Goal: Information Seeking & Learning: Learn about a topic

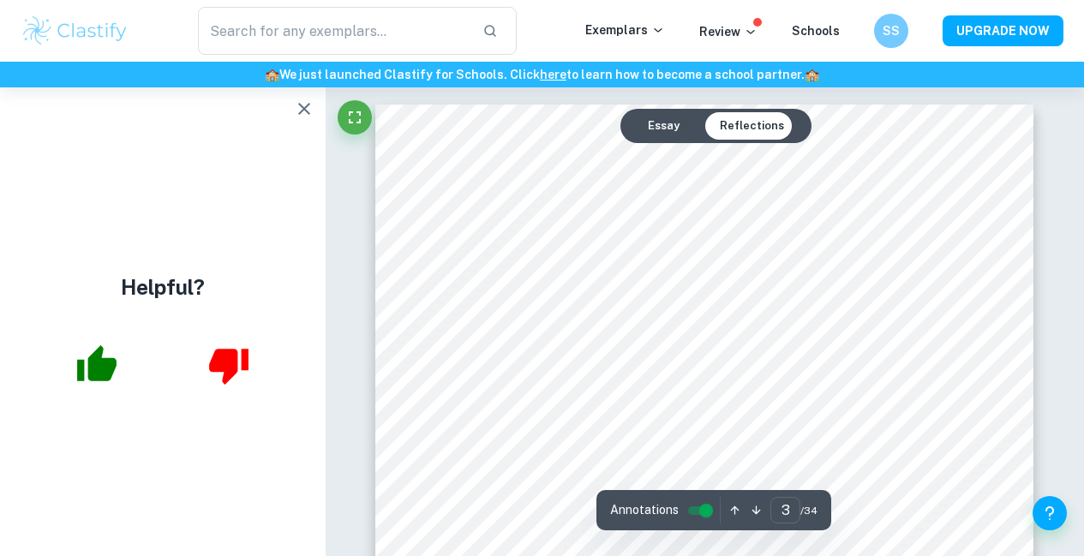
scroll to position [2298, 0]
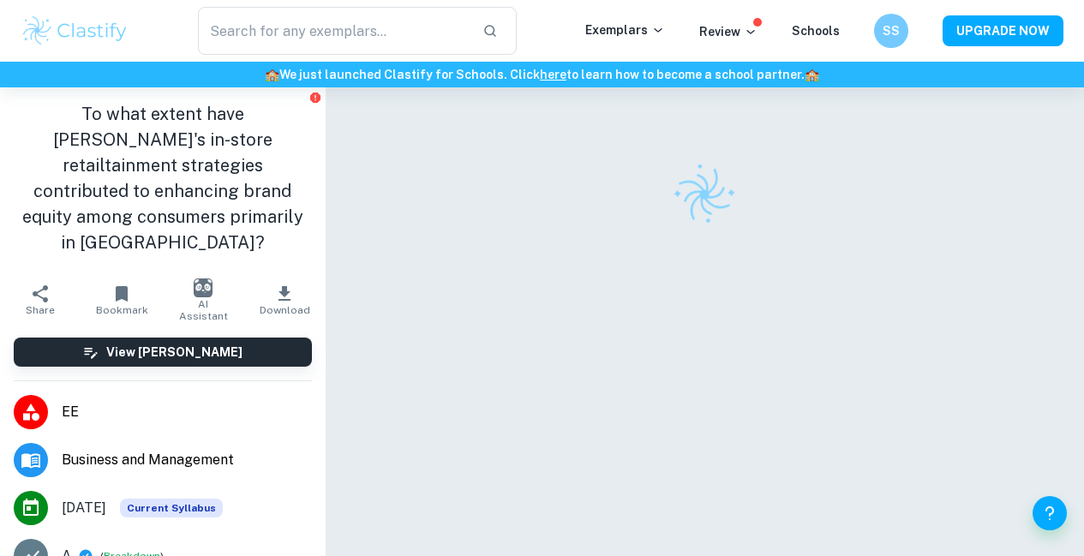
scroll to position [87, 0]
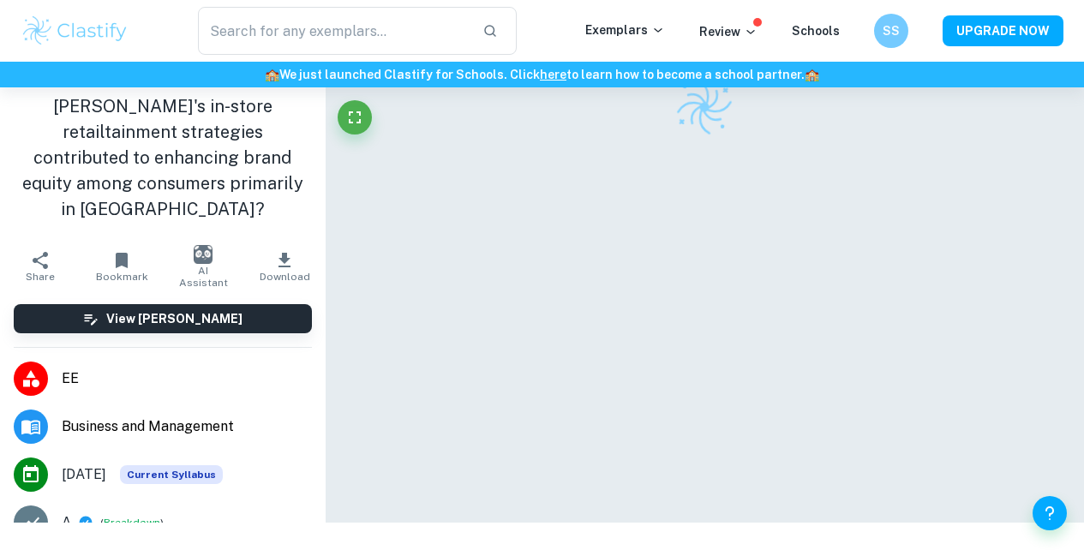
checkbox input "true"
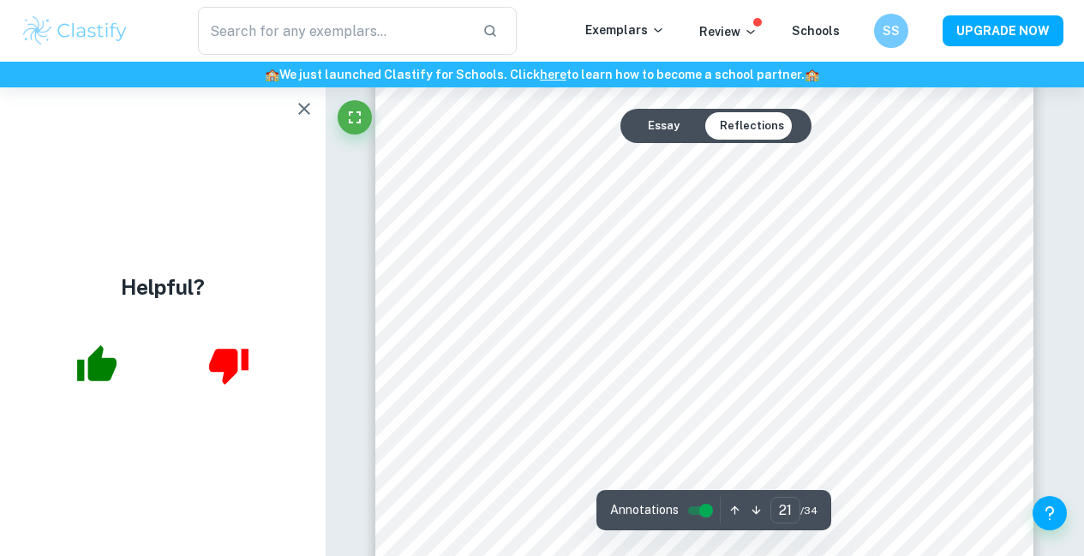
scroll to position [19531, 0]
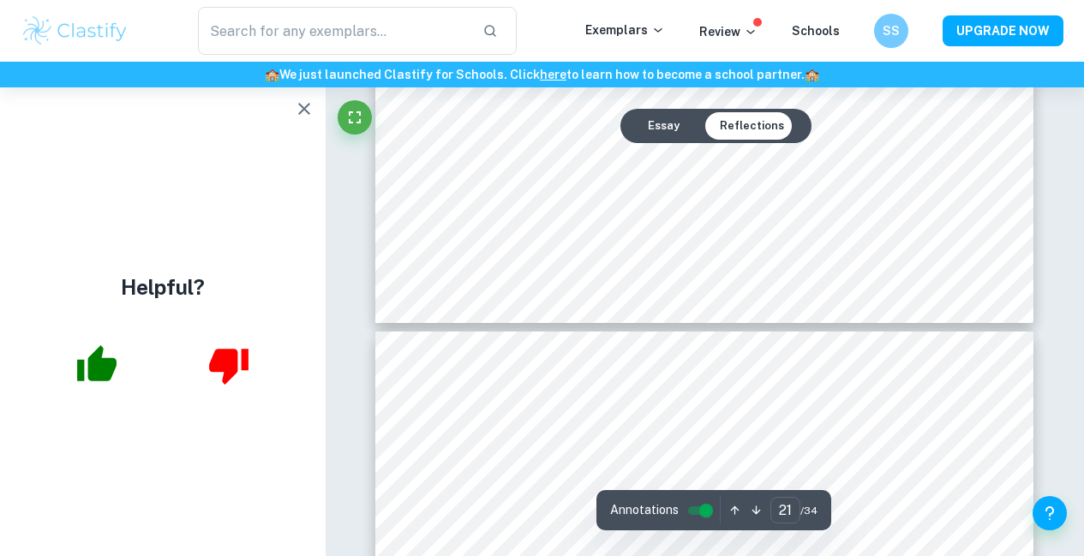
type input "22"
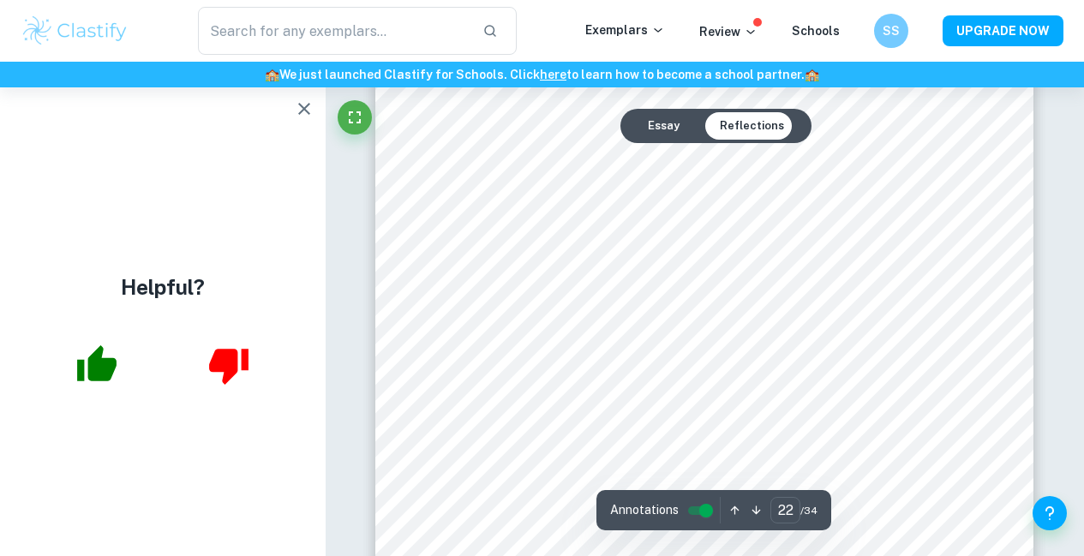
scroll to position [20147, 0]
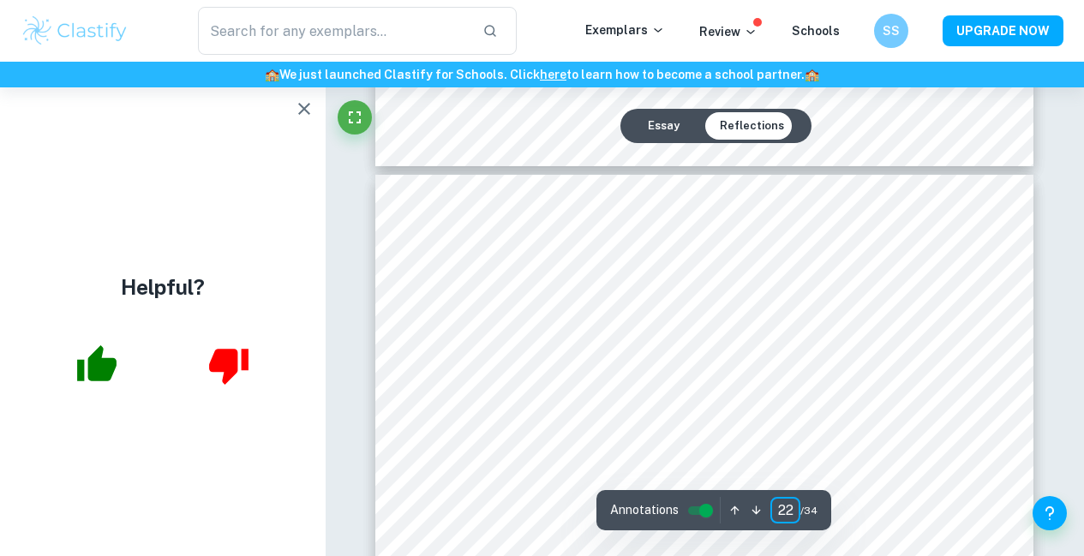
click at [787, 512] on input "22" at bounding box center [785, 510] width 30 height 27
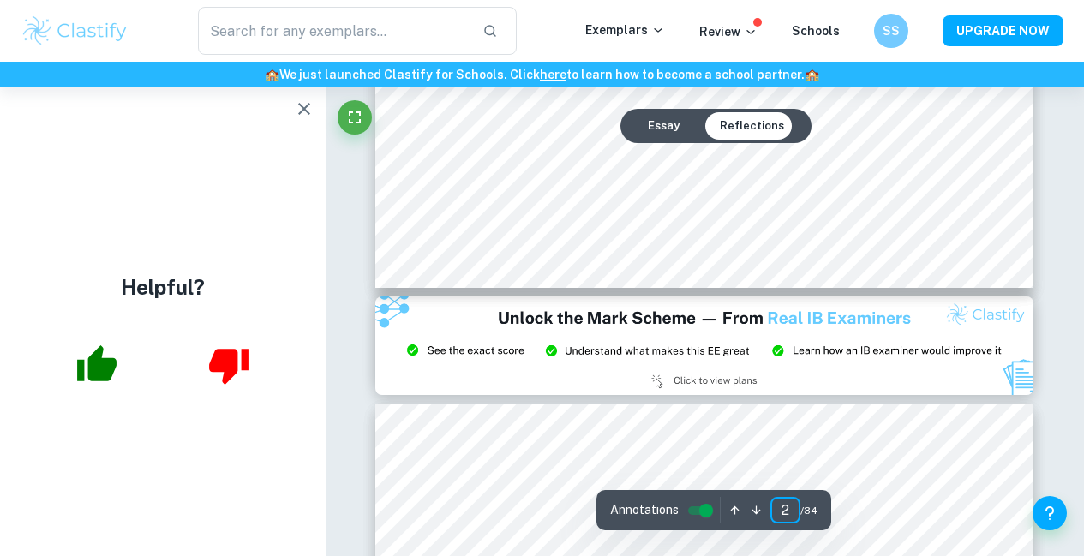
type input "3"
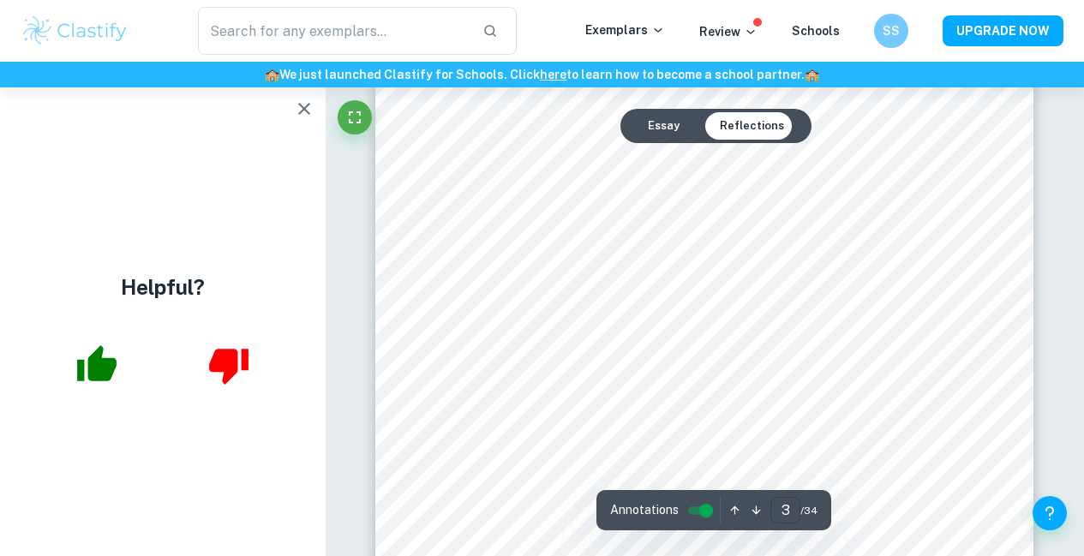
scroll to position [2278, 0]
